Goal: Task Accomplishment & Management: Use online tool/utility

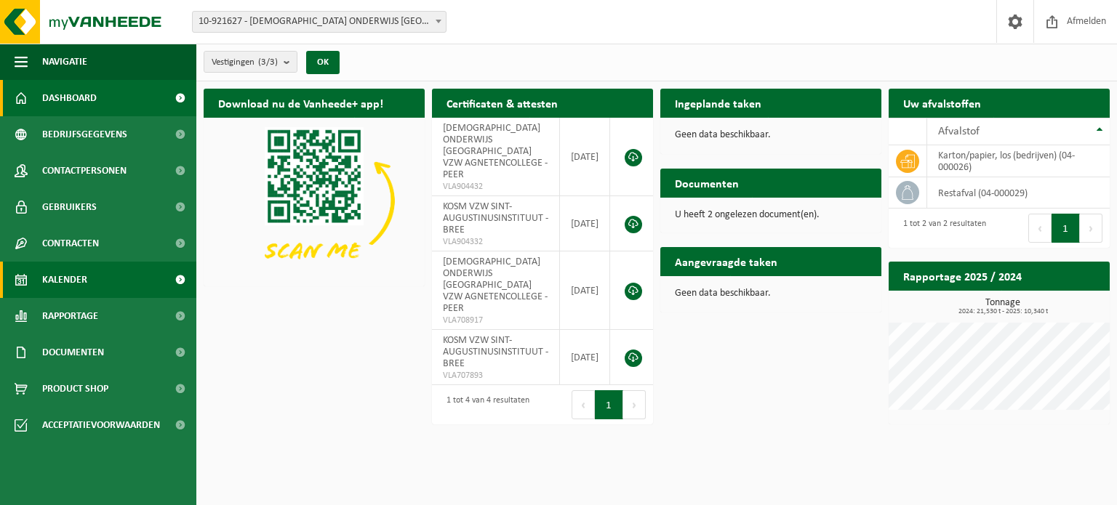
click at [65, 285] on span "Kalender" at bounding box center [64, 280] width 45 height 36
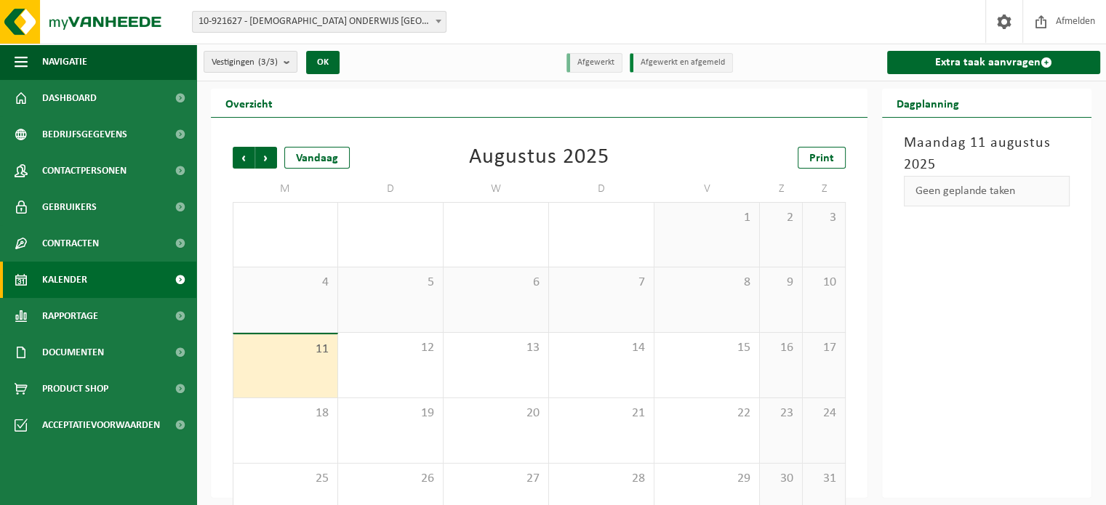
click at [292, 370] on div "11" at bounding box center [285, 366] width 104 height 63
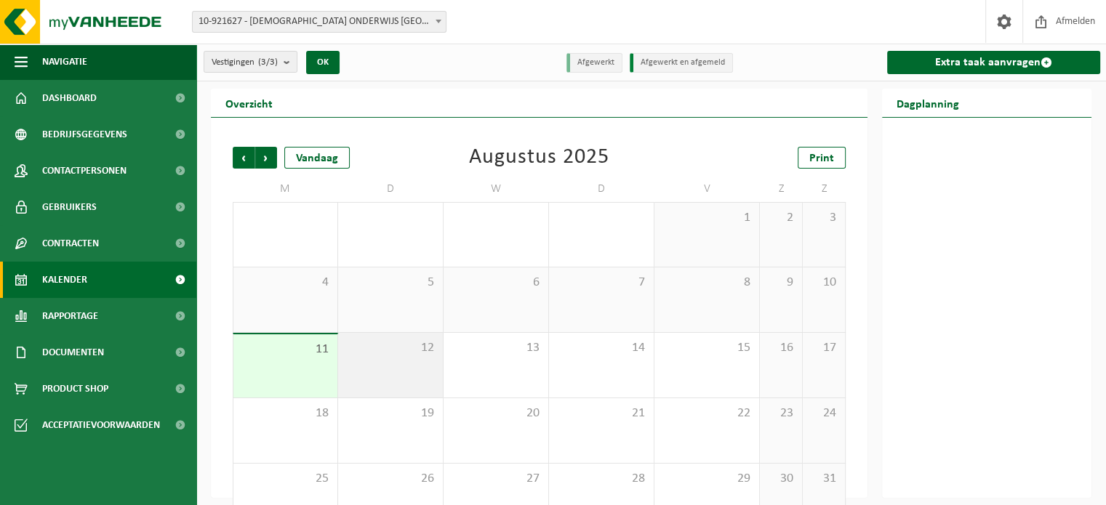
click at [372, 372] on div "12" at bounding box center [390, 365] width 105 height 65
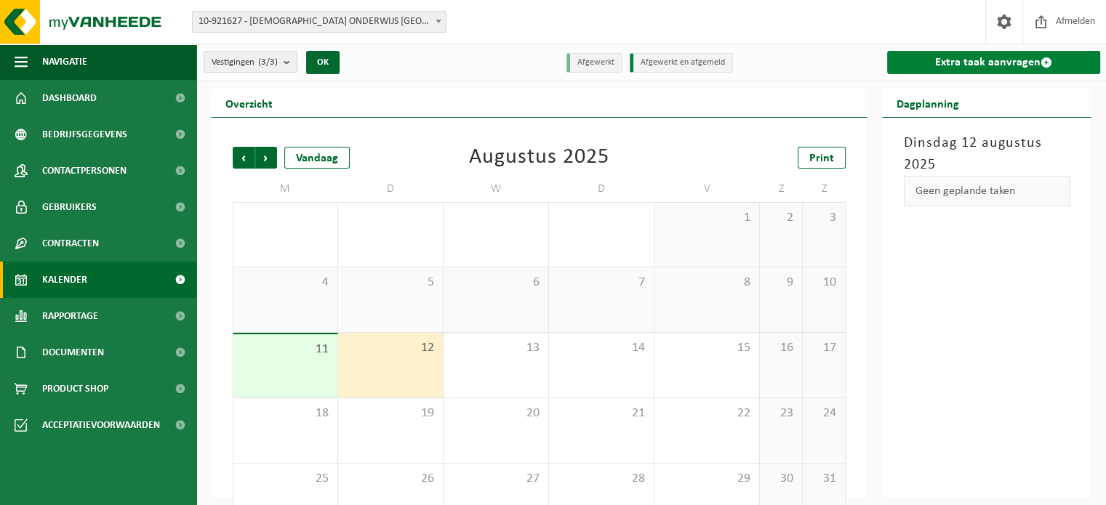
click at [965, 62] on link "Extra taak aanvragen" at bounding box center [993, 62] width 213 height 23
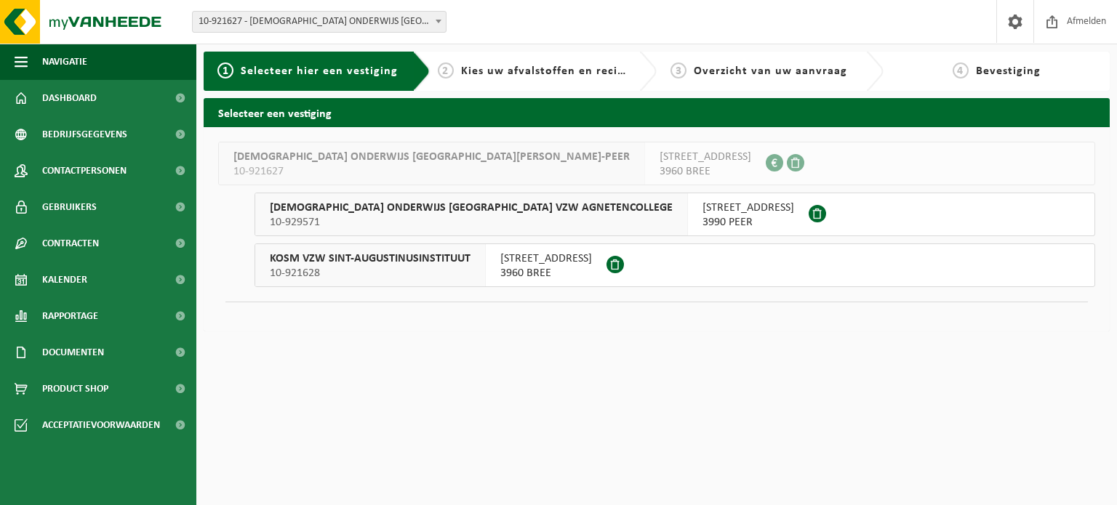
click at [702, 209] on span "COLLEGELAAN 24" at bounding box center [748, 208] width 92 height 15
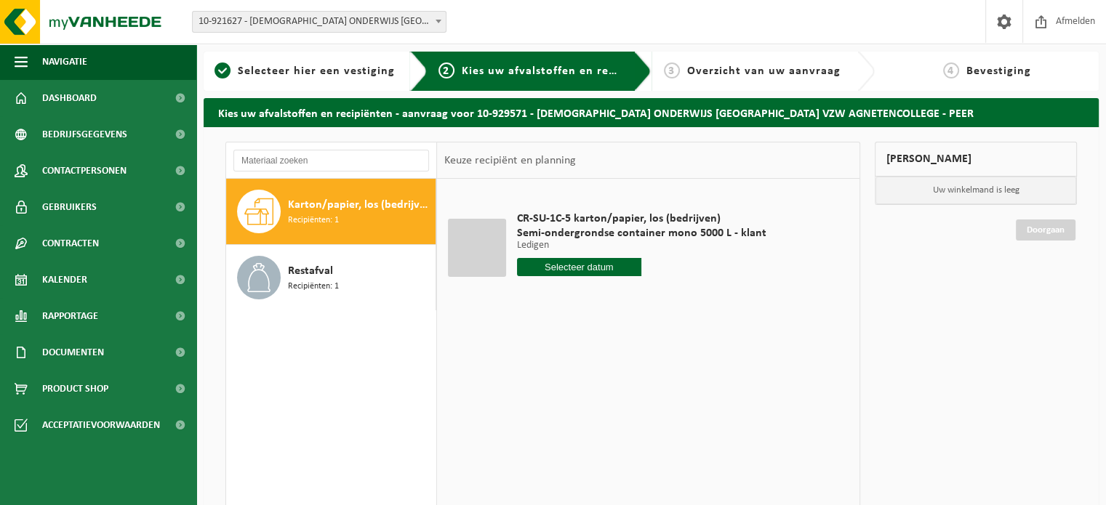
click at [575, 268] on input "text" at bounding box center [579, 267] width 125 height 18
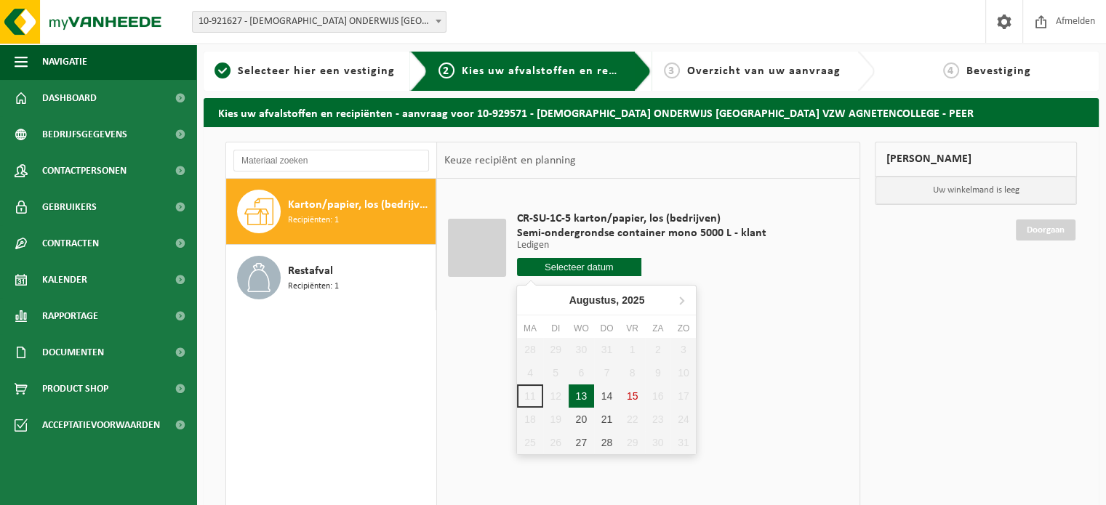
click at [572, 391] on div "13" at bounding box center [581, 396] width 25 height 23
type input "Van 2025-08-13"
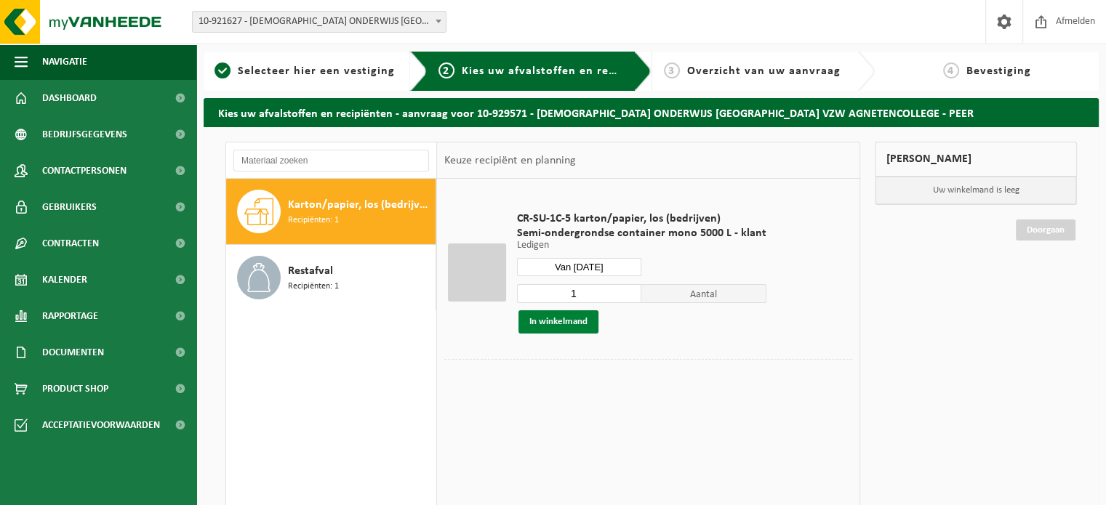
click at [575, 322] on button "In winkelmand" at bounding box center [559, 322] width 80 height 23
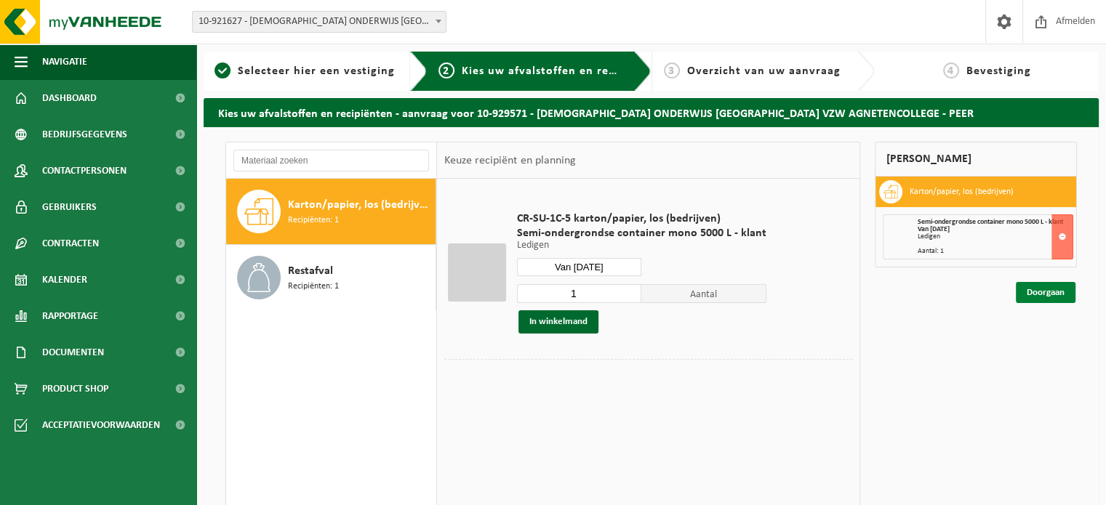
click at [1054, 289] on link "Doorgaan" at bounding box center [1046, 292] width 60 height 21
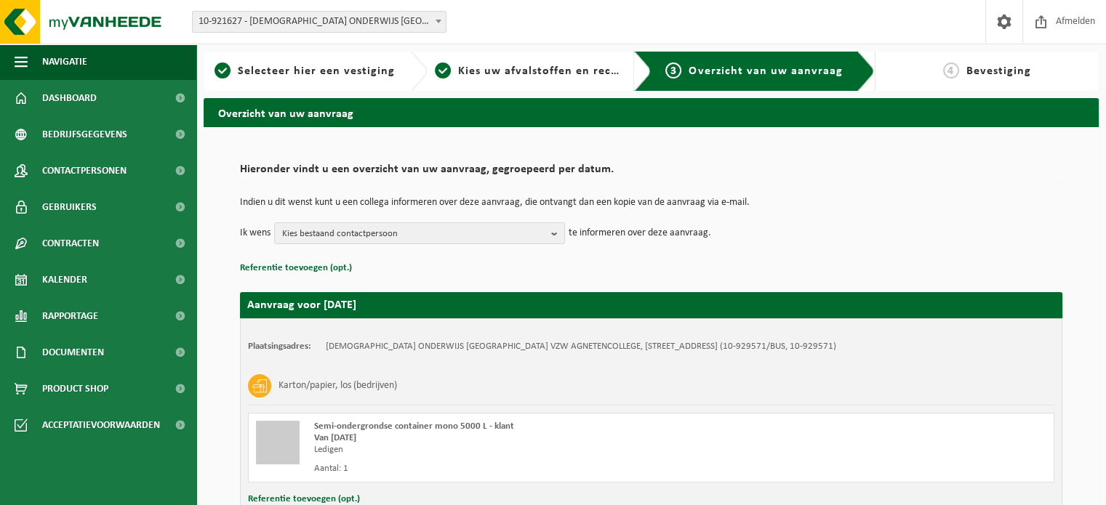
scroll to position [110, 0]
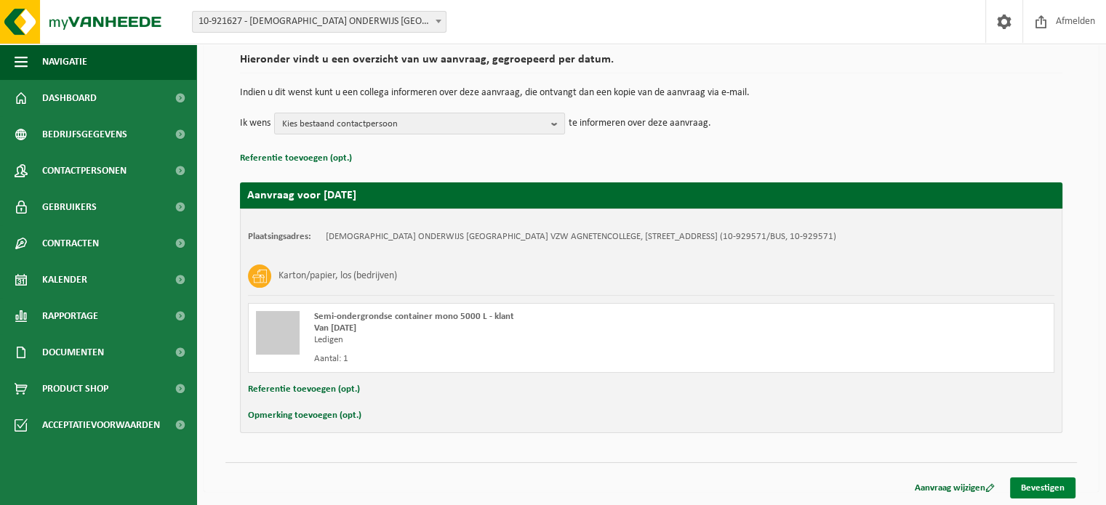
click at [1040, 483] on link "Bevestigen" at bounding box center [1042, 488] width 65 height 21
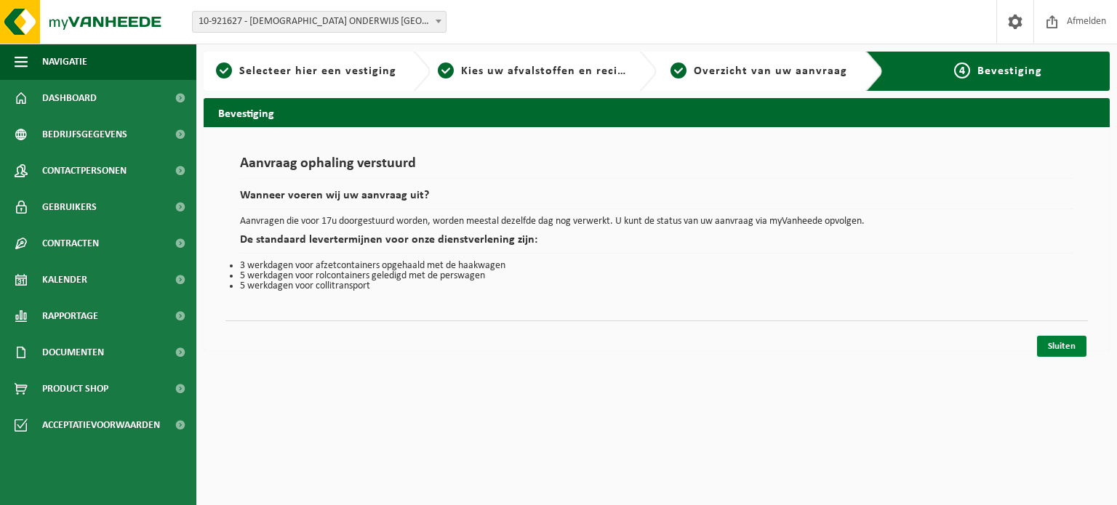
click at [1060, 348] on link "Sluiten" at bounding box center [1061, 346] width 49 height 21
